Goal: Navigation & Orientation: Find specific page/section

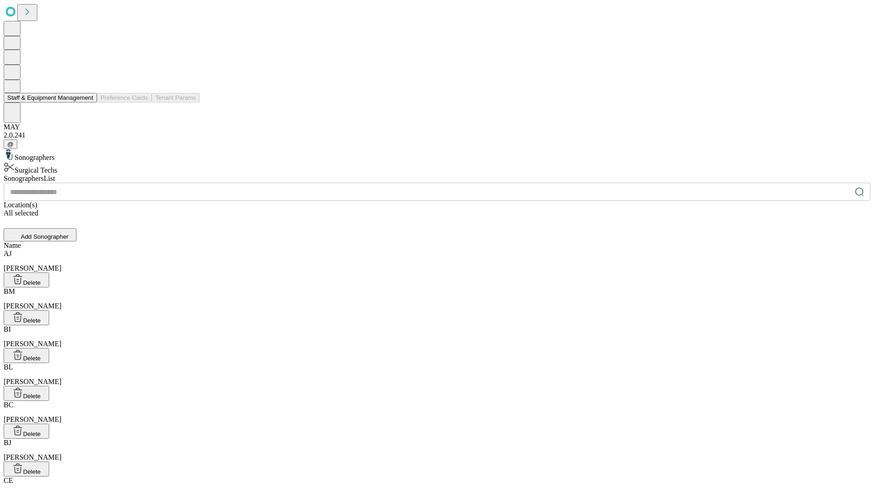
click at [87, 102] on button "Staff & Equipment Management" at bounding box center [50, 98] width 93 height 10
